Goal: Task Accomplishment & Management: Manage account settings

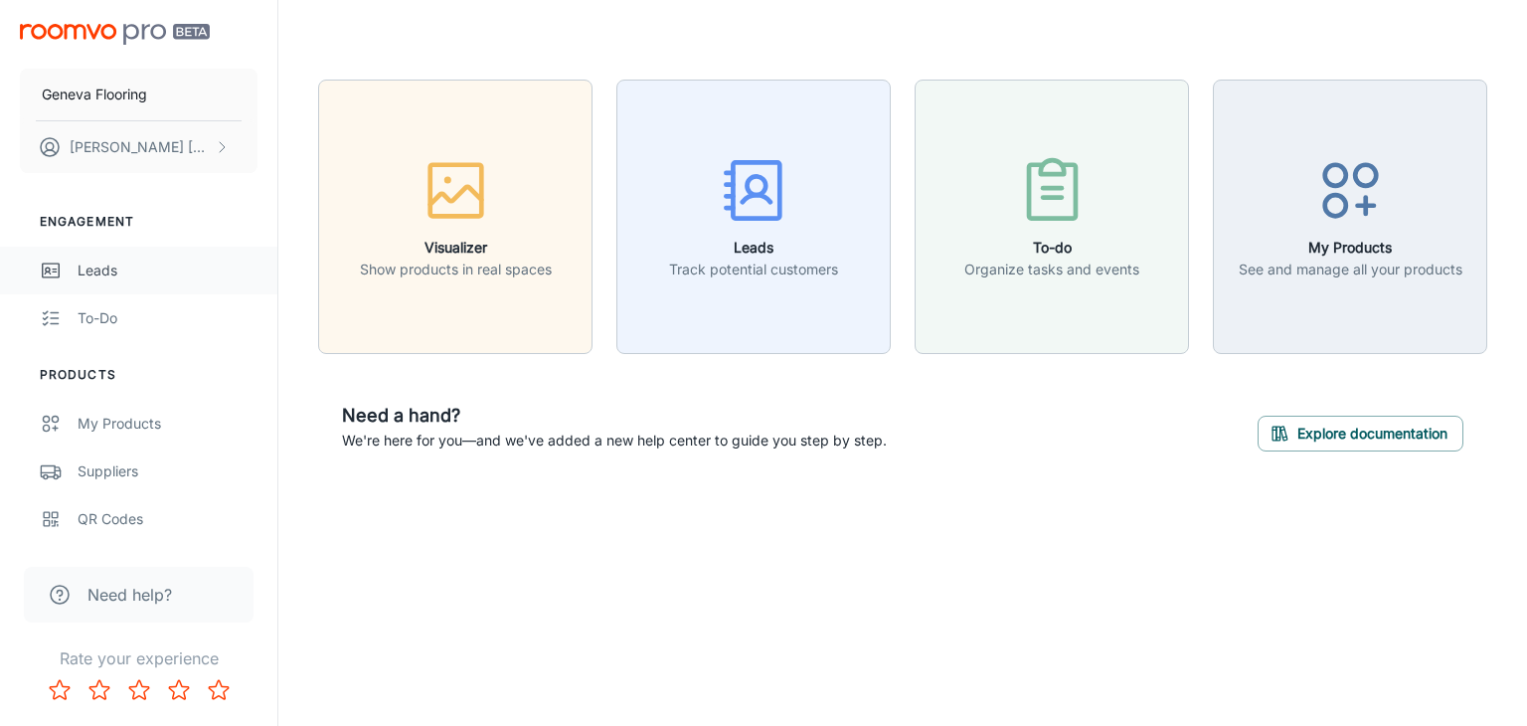
click at [108, 267] on div "Leads" at bounding box center [168, 270] width 180 height 22
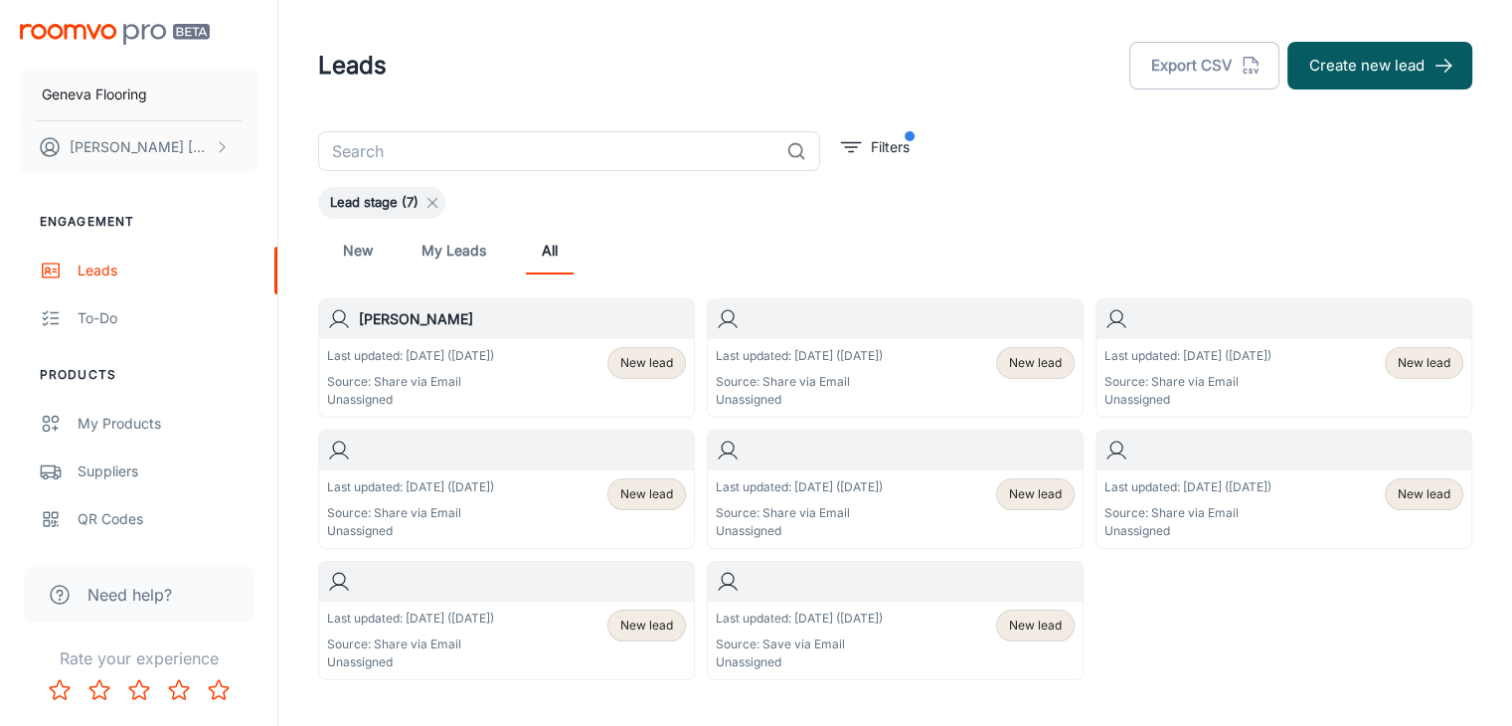
click at [432, 200] on icon at bounding box center [432, 203] width 16 height 16
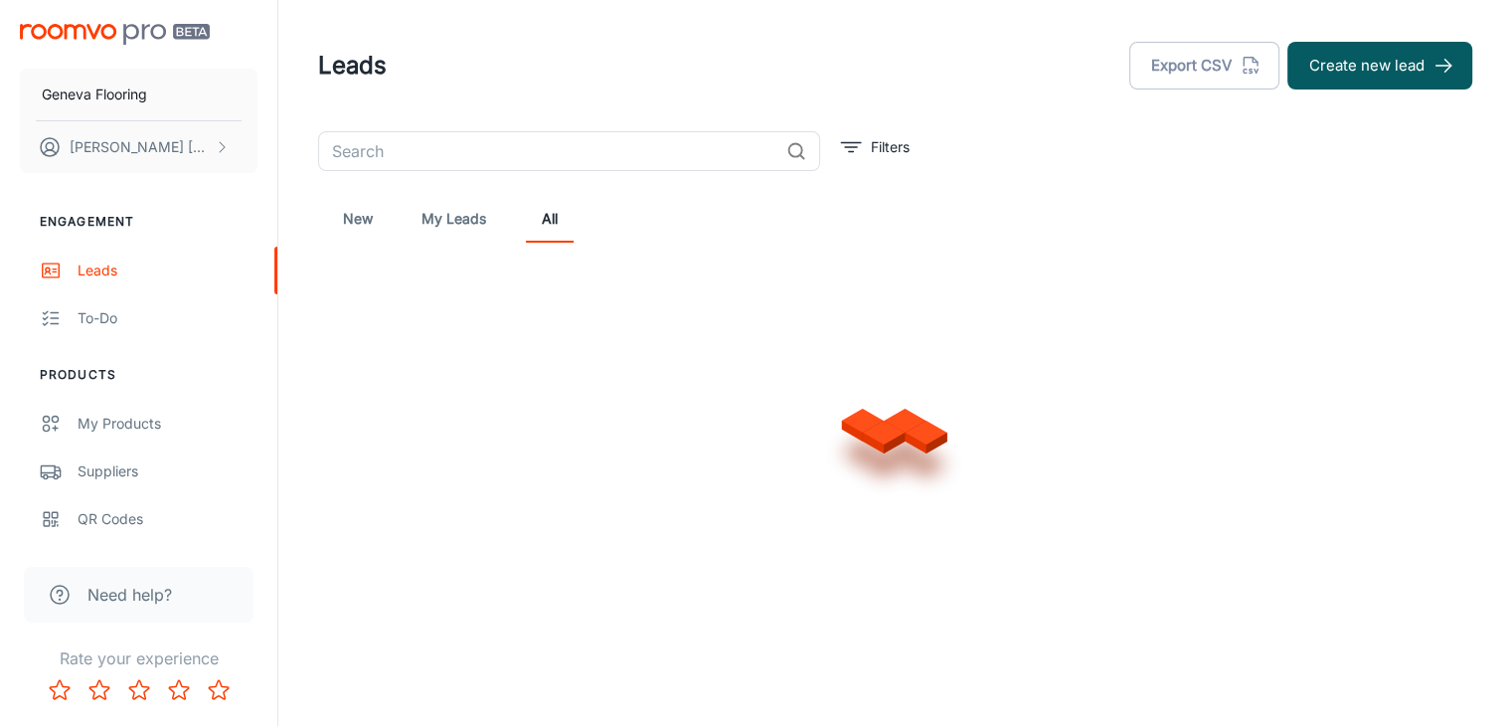
click at [1097, 195] on div "New My Leads All" at bounding box center [895, 219] width 1122 height 48
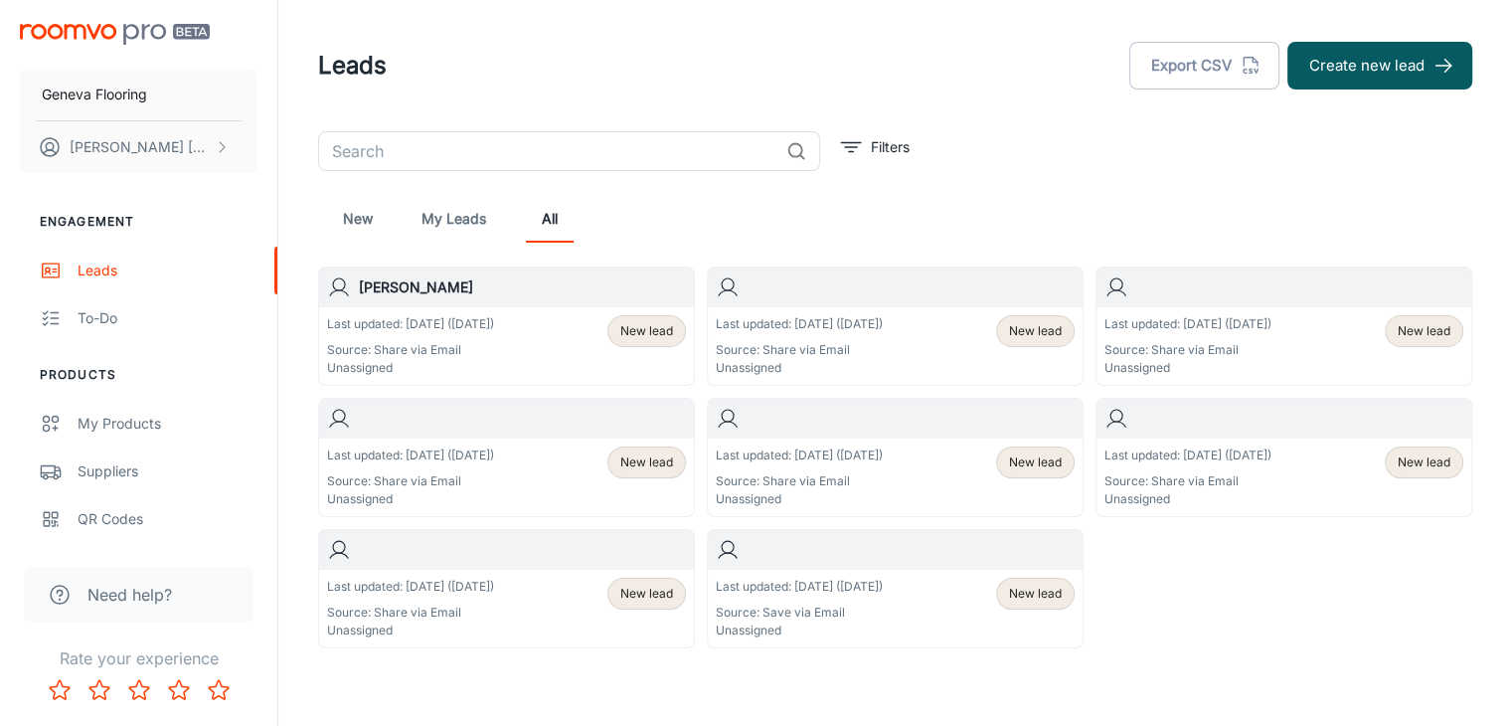
click at [624, 63] on div "Leads Export CSV Create new lead" at bounding box center [895, 66] width 1154 height 52
click at [904, 183] on div "​ Filters New My Leads All [PERSON_NAME] Last updated: [DATE] ([DATE]) Source: …" at bounding box center [895, 389] width 1202 height 517
click at [1035, 128] on header "Leads Export CSV Create new lead" at bounding box center [895, 65] width 1202 height 131
drag, startPoint x: 646, startPoint y: 217, endPoint x: 453, endPoint y: 202, distance: 193.4
click at [646, 216] on div "New My Leads All" at bounding box center [895, 219] width 1122 height 48
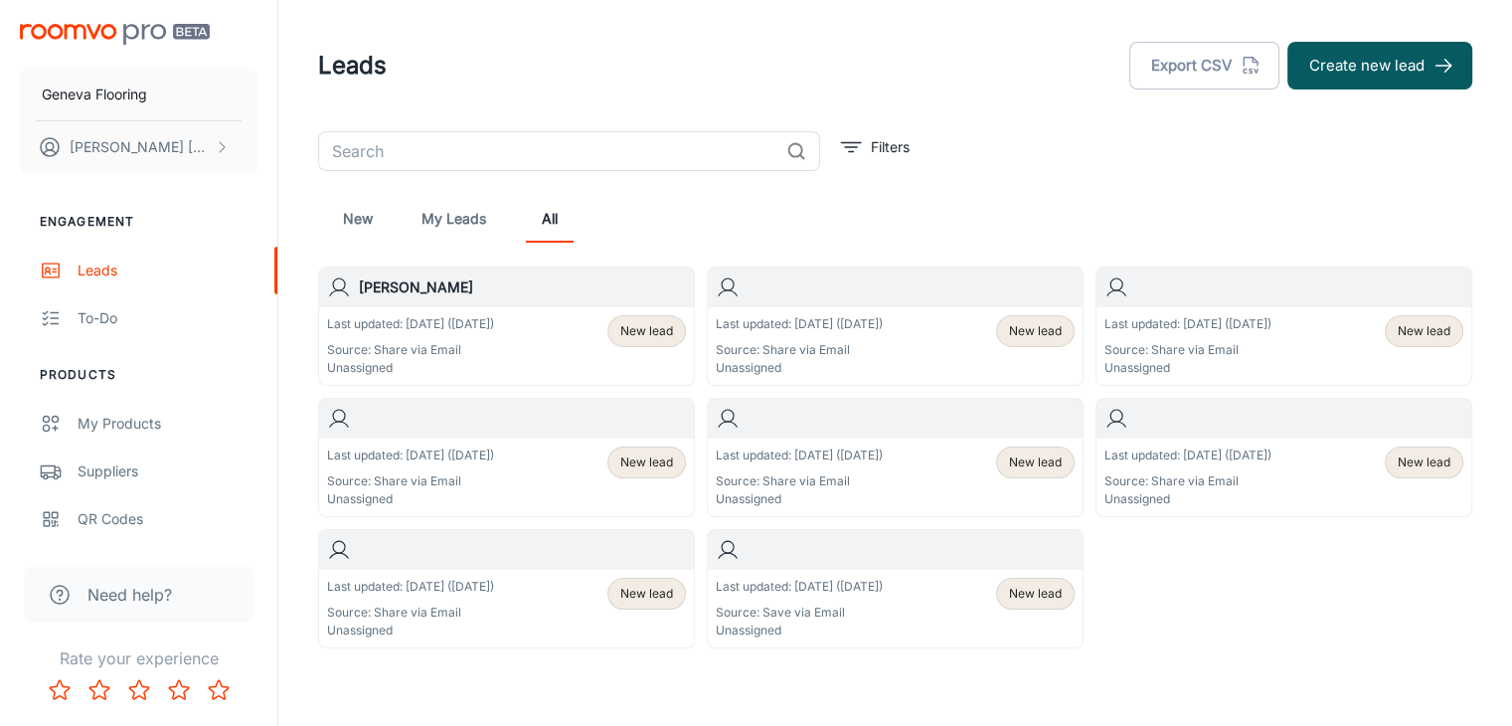
click at [1140, 169] on div "​ Filters New My Leads All [PERSON_NAME] Last updated: [DATE] ([DATE]) Source: …" at bounding box center [895, 389] width 1202 height 517
click at [92, 508] on div "QR Codes" at bounding box center [168, 519] width 180 height 22
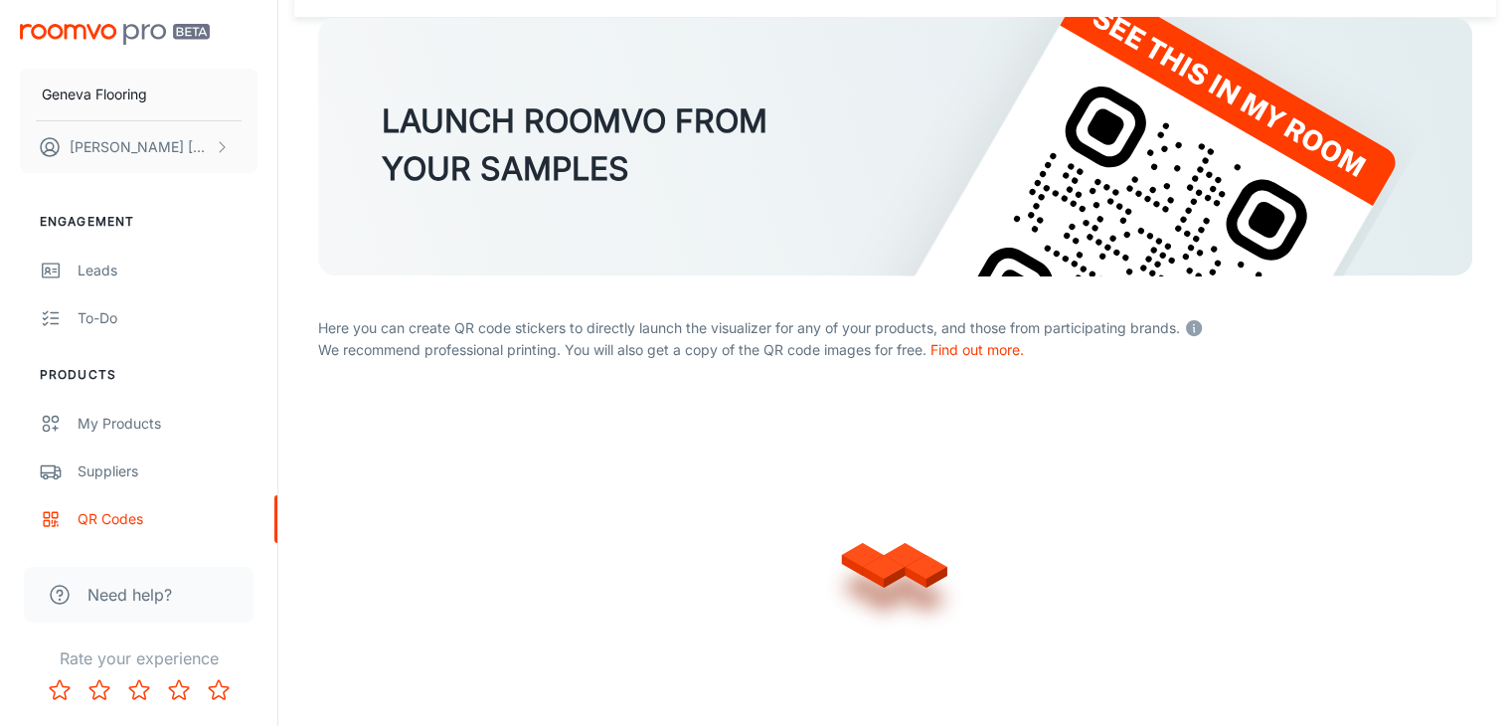
scroll to position [187, 0]
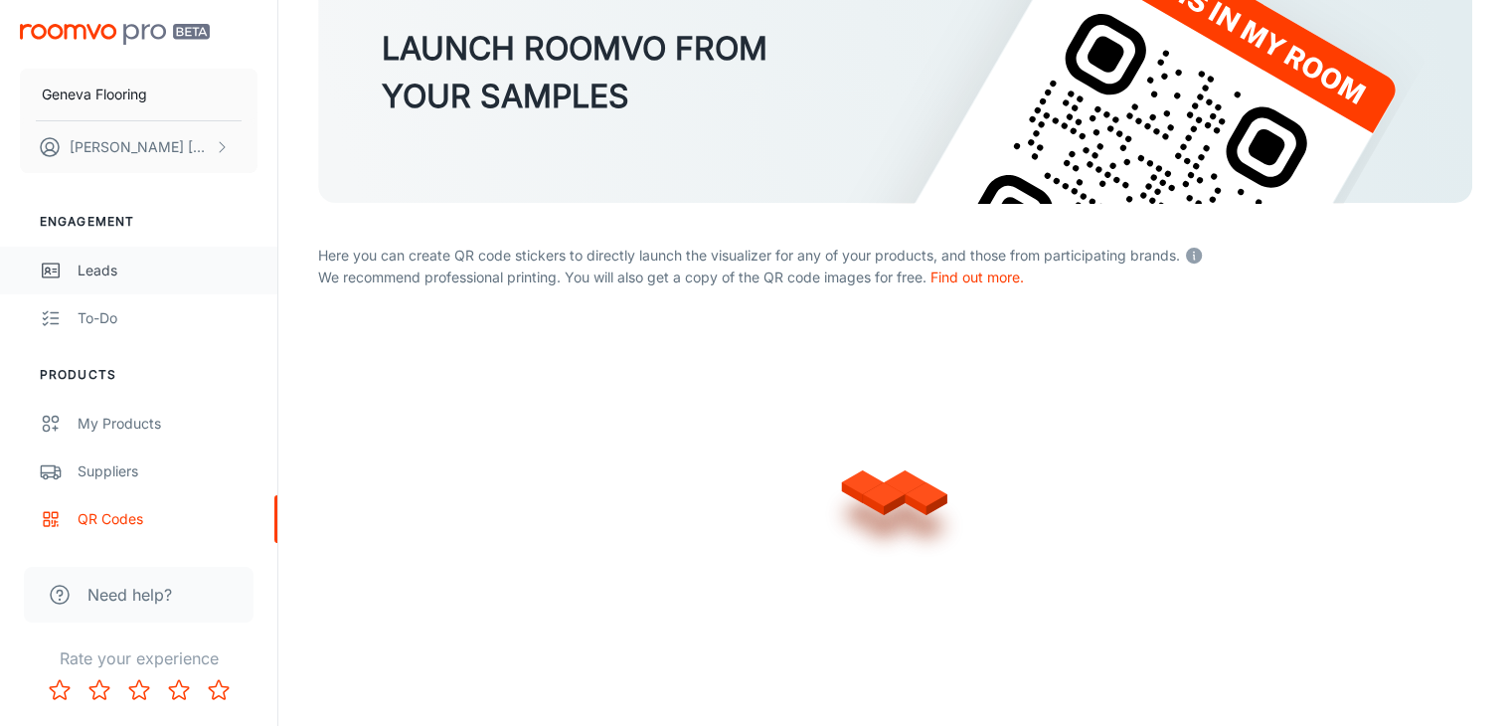
click at [126, 279] on div "Leads" at bounding box center [168, 270] width 180 height 22
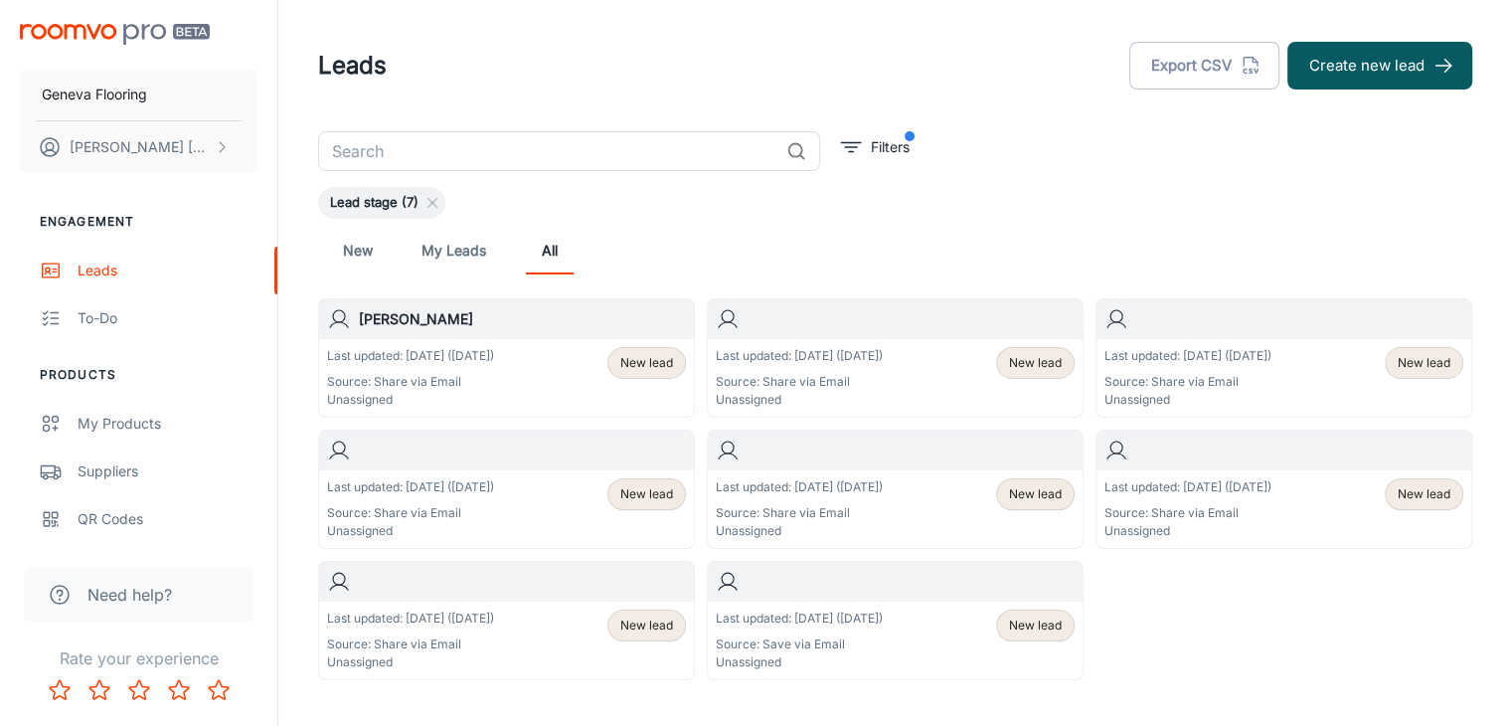
click at [1004, 91] on header "Leads Export CSV Create new lead" at bounding box center [895, 65] width 1202 height 131
click at [909, 144] on p "Filters" at bounding box center [890, 147] width 39 height 22
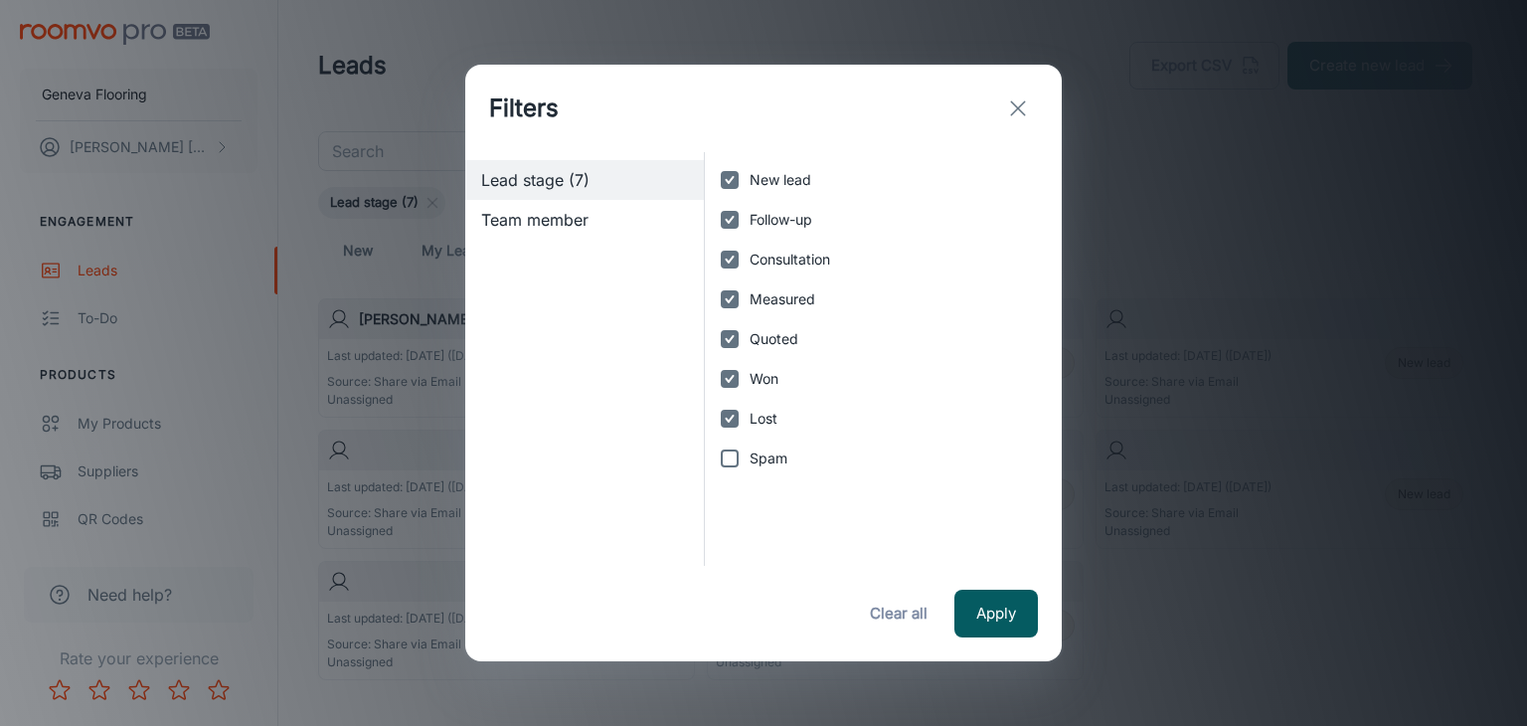
click at [1019, 106] on line "exit" at bounding box center [1018, 108] width 14 height 14
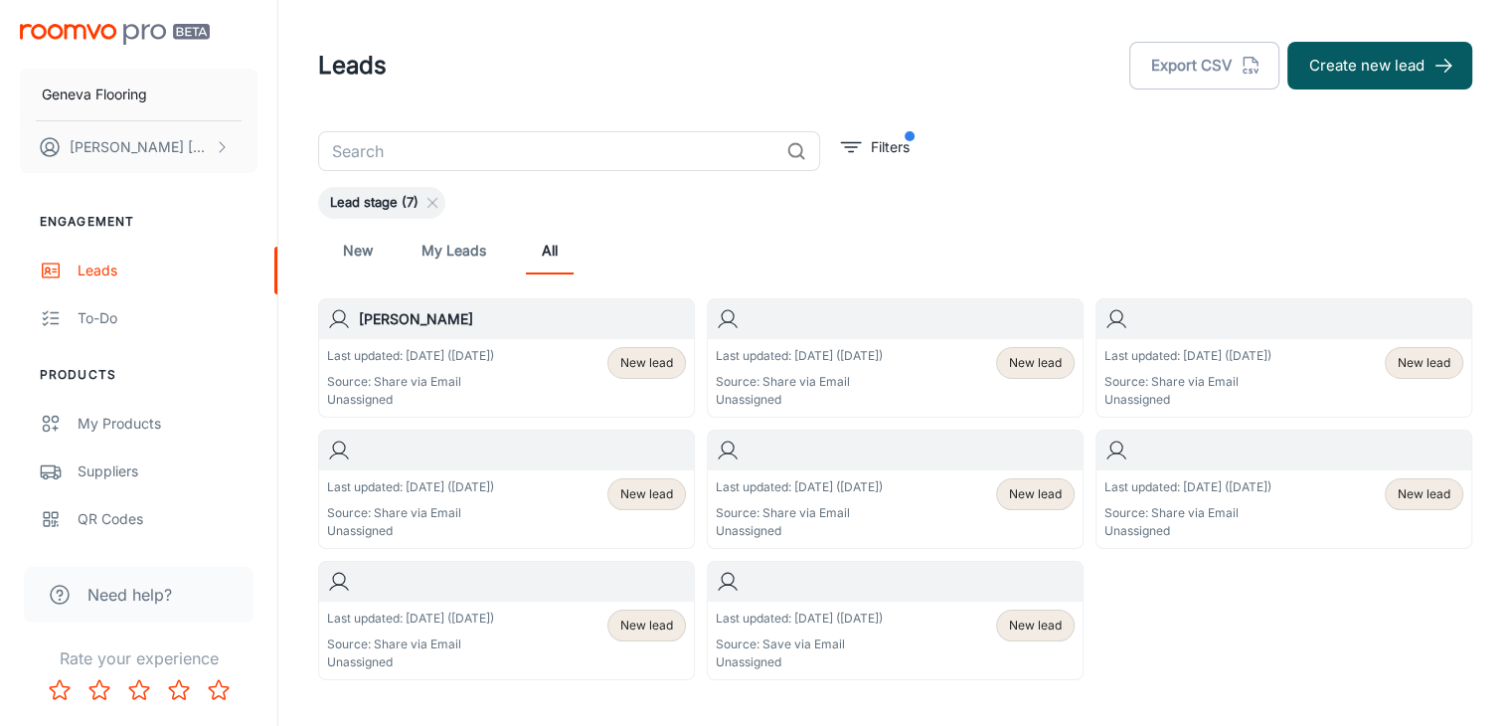
drag, startPoint x: 1109, startPoint y: 160, endPoint x: 969, endPoint y: 29, distance: 192.0
click at [1108, 160] on div "​ Filters Lead stage (7) New My Leads All [PERSON_NAME] Last updated: [DATE] ([…" at bounding box center [895, 405] width 1202 height 549
